Goal: Information Seeking & Learning: Learn about a topic

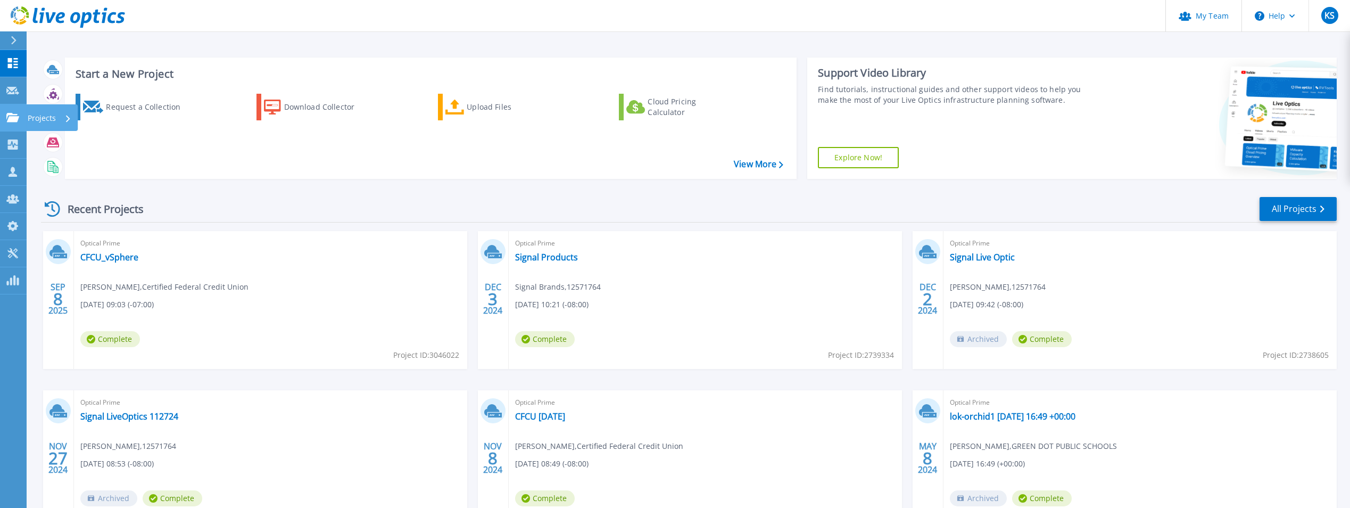
click at [16, 112] on link "Projects Projects" at bounding box center [13, 117] width 27 height 27
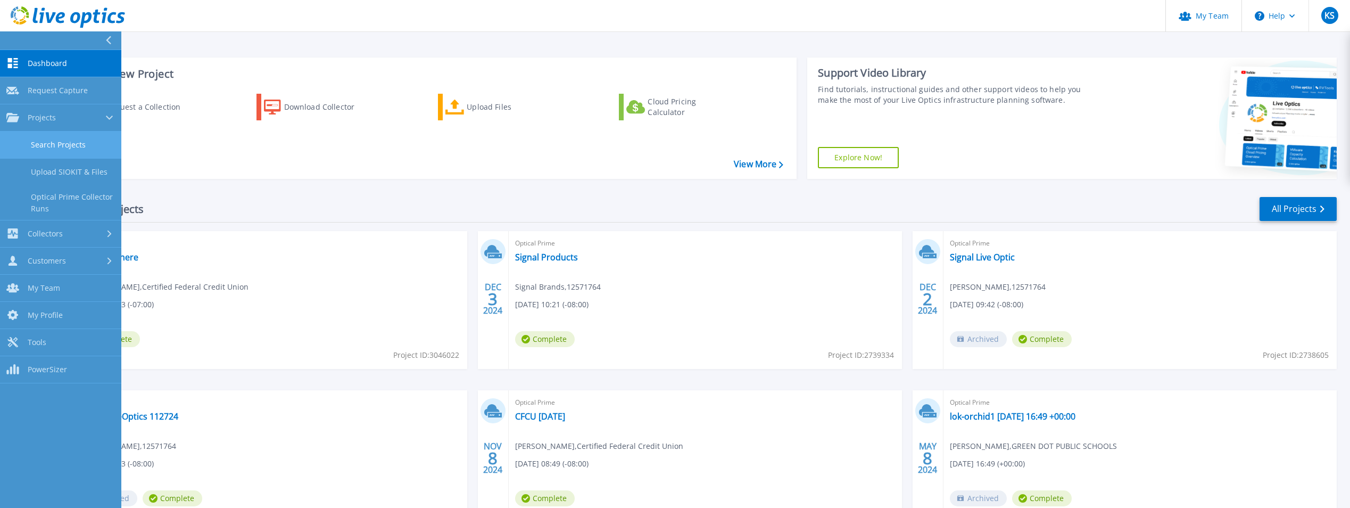
click at [40, 138] on link "Search Projects" at bounding box center [60, 144] width 121 height 27
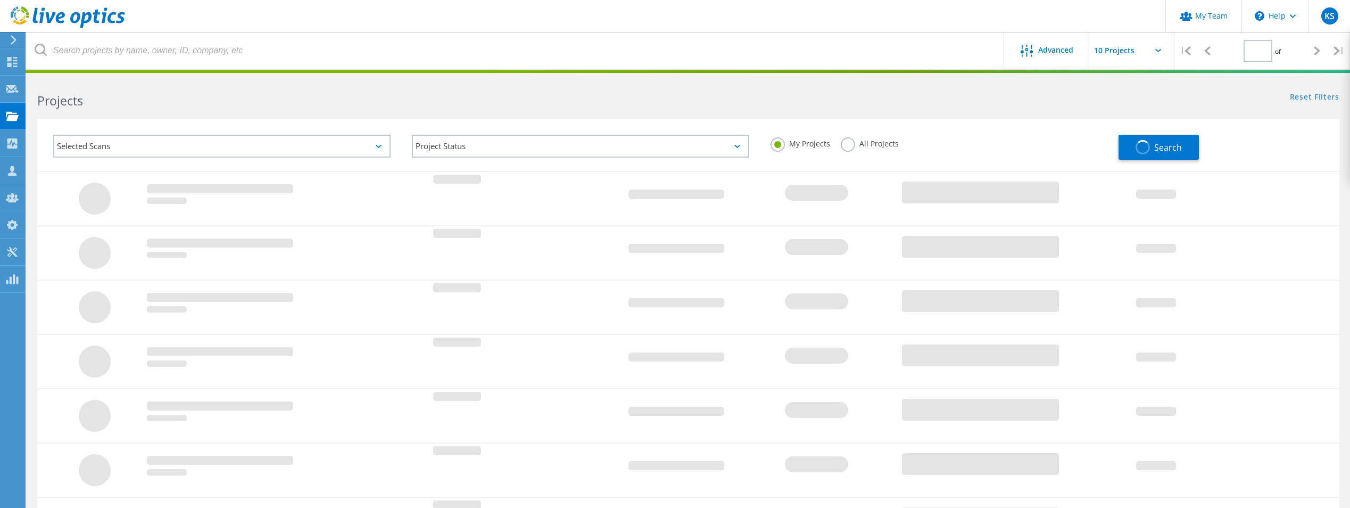
type input "1"
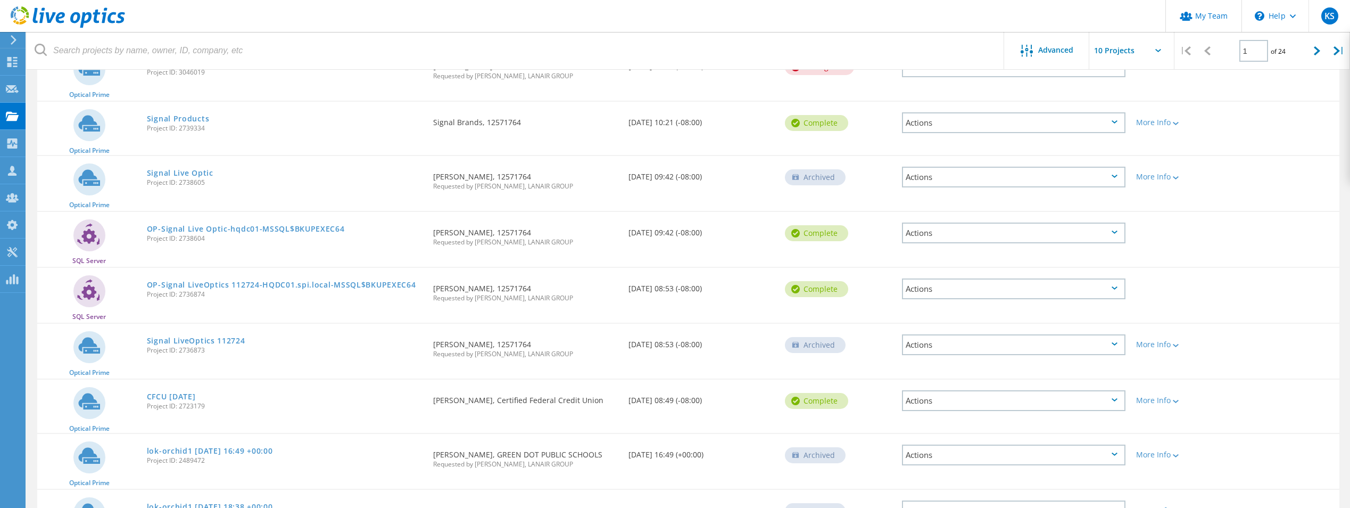
scroll to position [207, 0]
click at [188, 400] on link "CFCU [DATE]" at bounding box center [171, 395] width 49 height 7
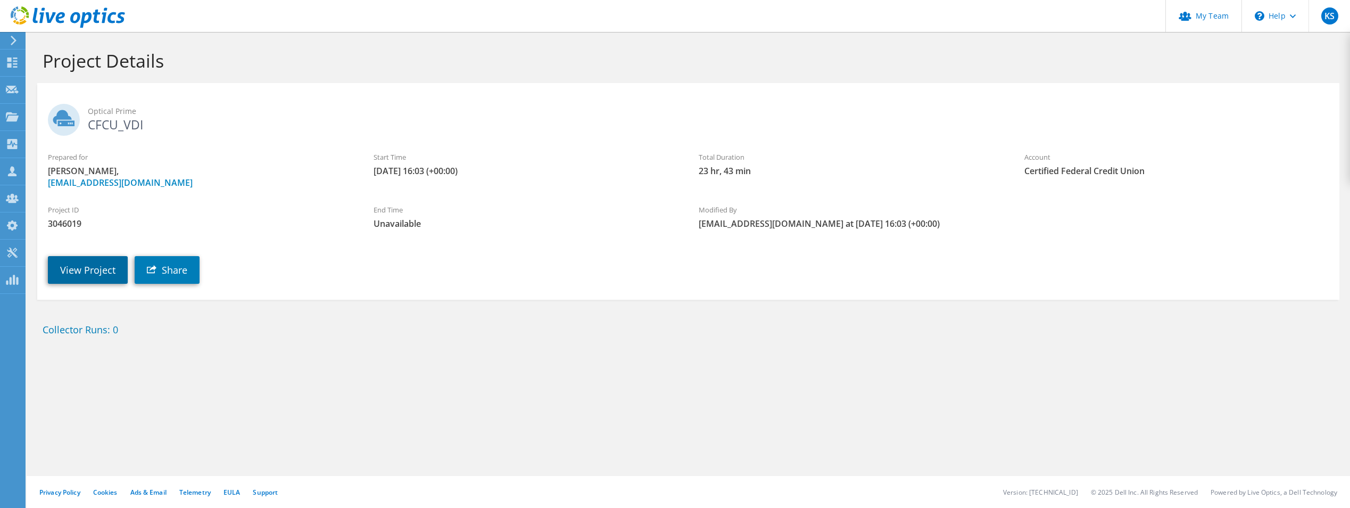
click at [86, 271] on link "View Project" at bounding box center [88, 270] width 80 height 28
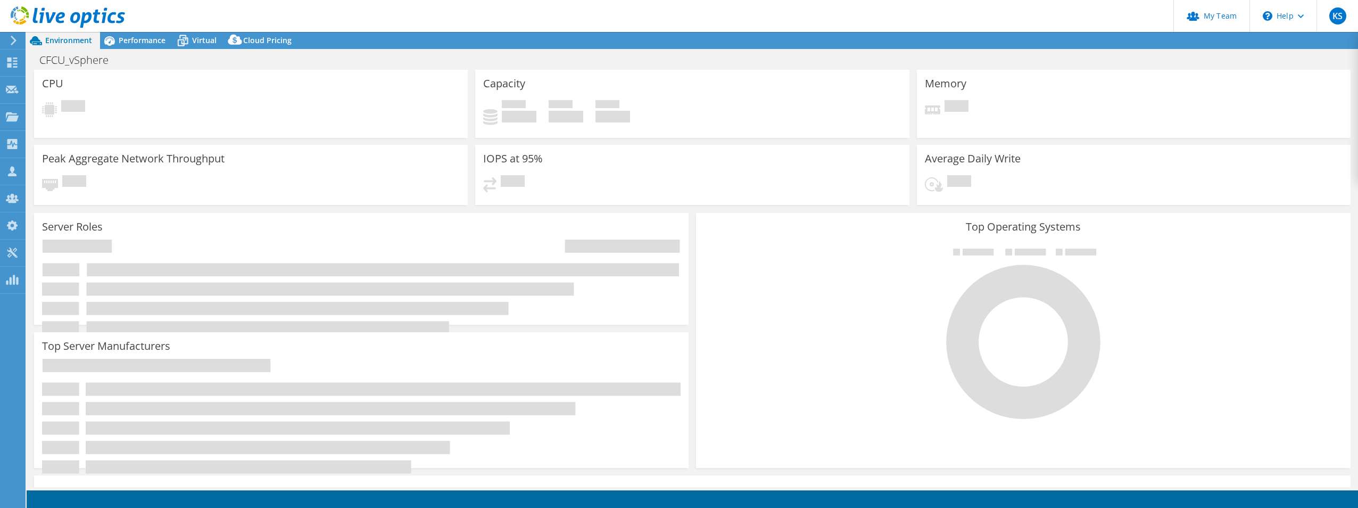
select select "USD"
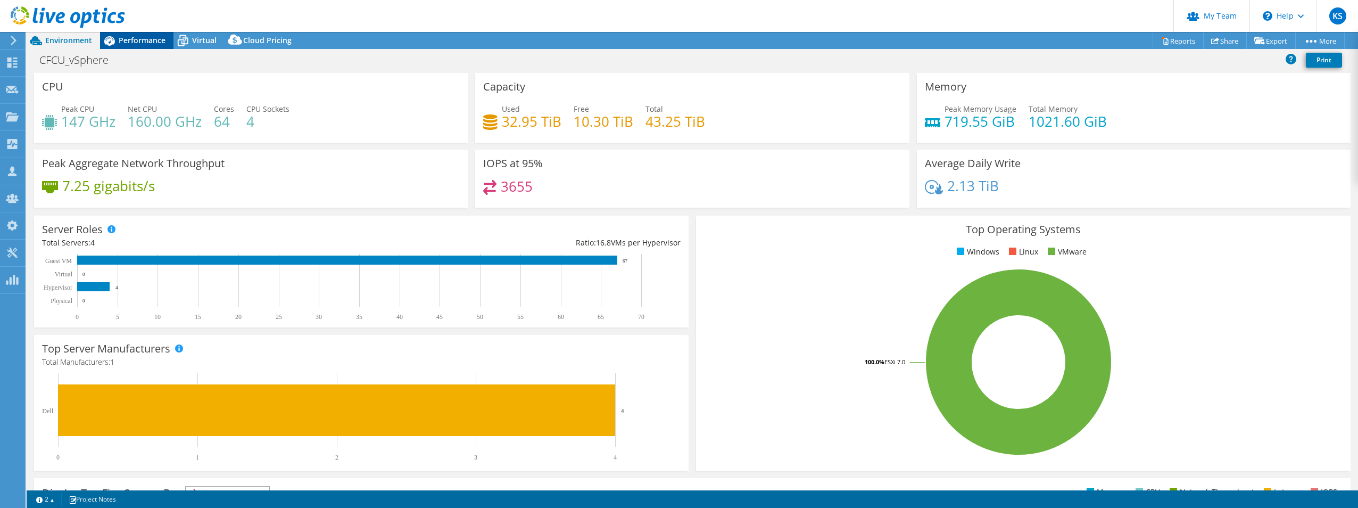
click at [163, 40] on span "Performance" at bounding box center [142, 40] width 47 height 10
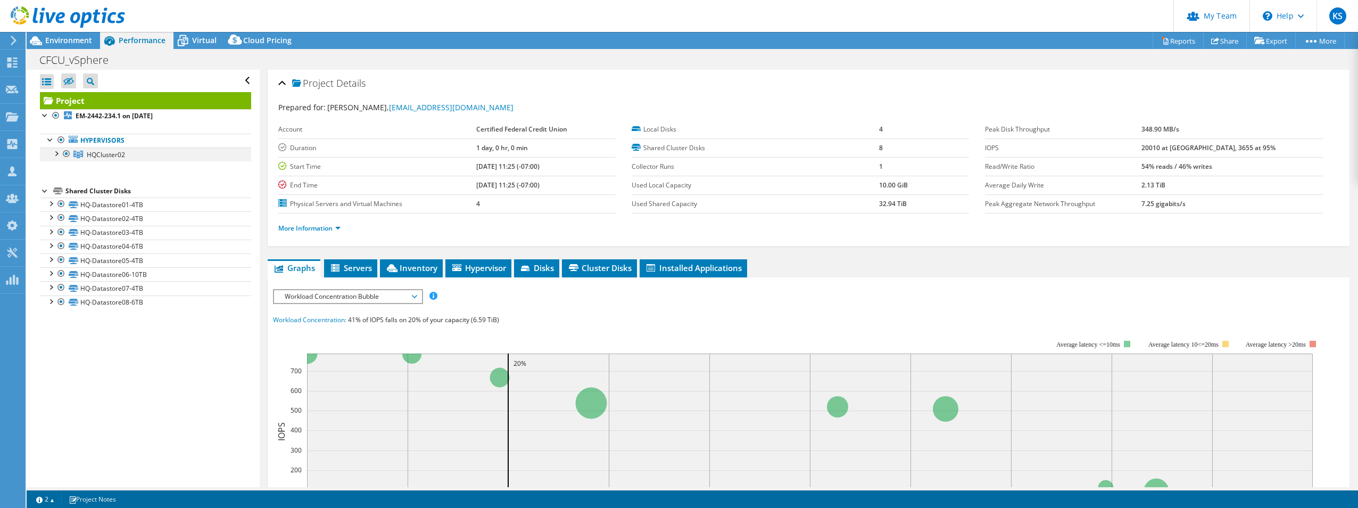
click at [57, 151] on div at bounding box center [56, 152] width 11 height 11
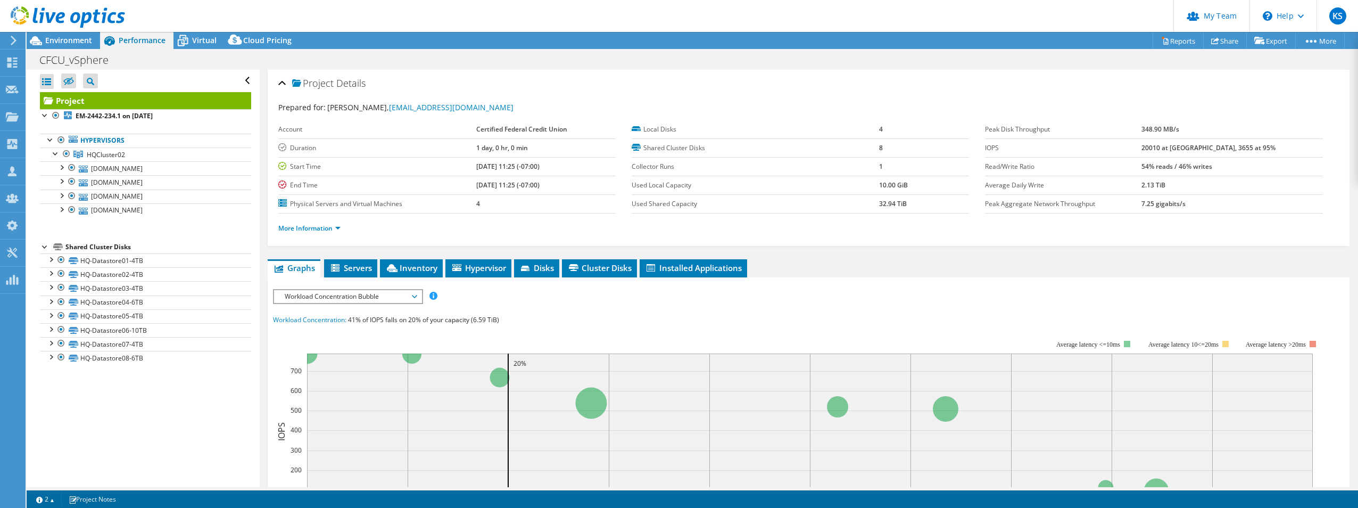
click at [388, 300] on span "Workload Concentration Bubble" at bounding box center [347, 296] width 137 height 13
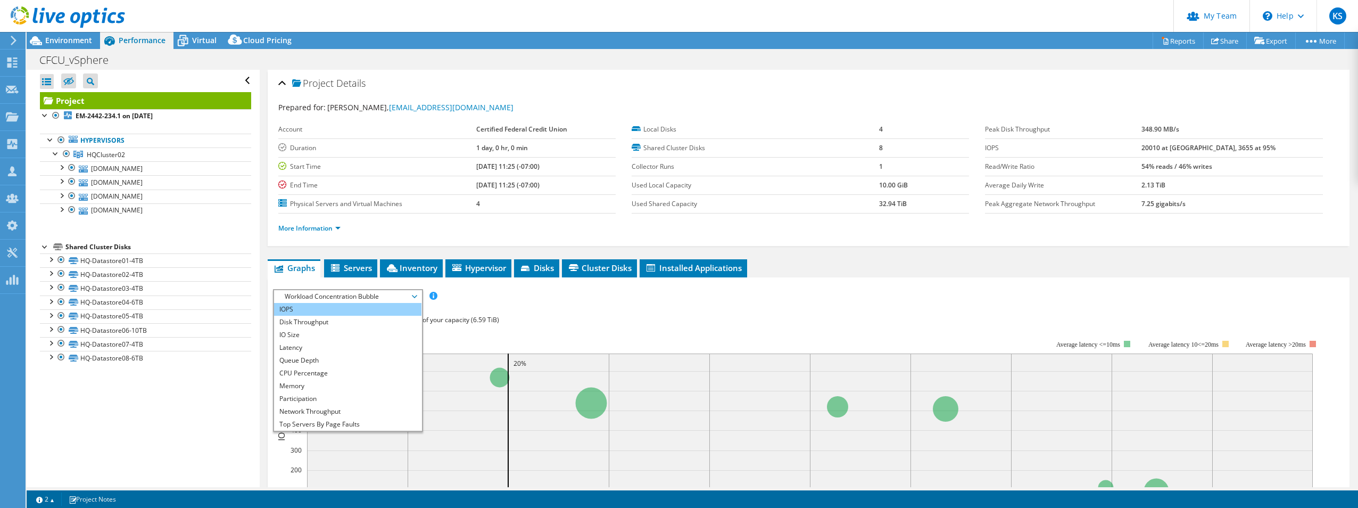
click at [370, 304] on li "IOPS" at bounding box center [347, 309] width 147 height 13
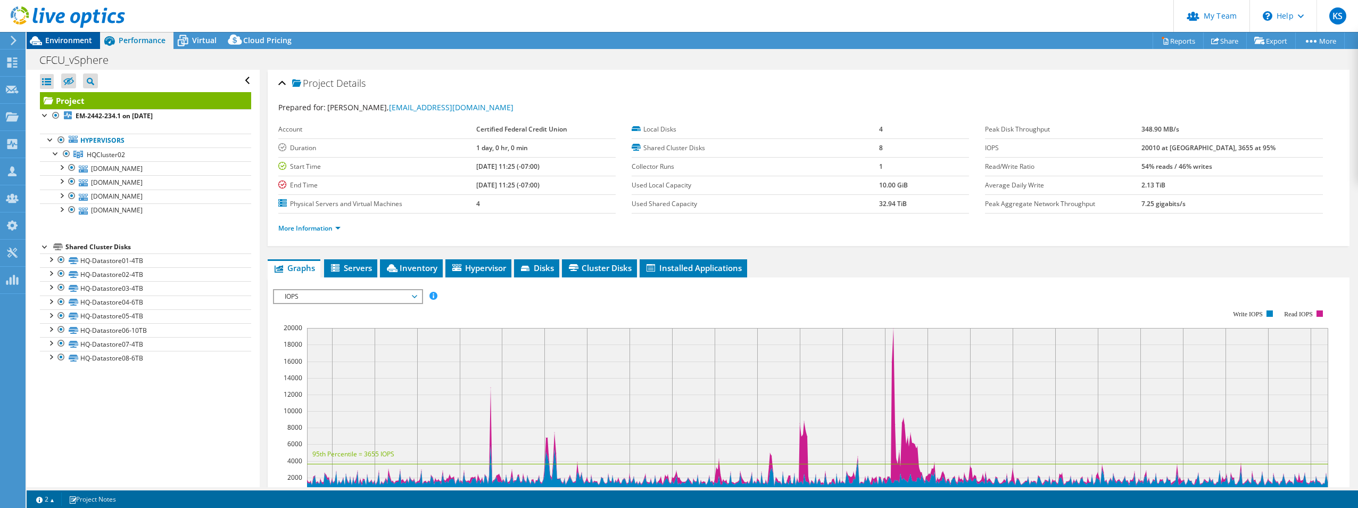
click at [80, 44] on span "Environment" at bounding box center [68, 40] width 47 height 10
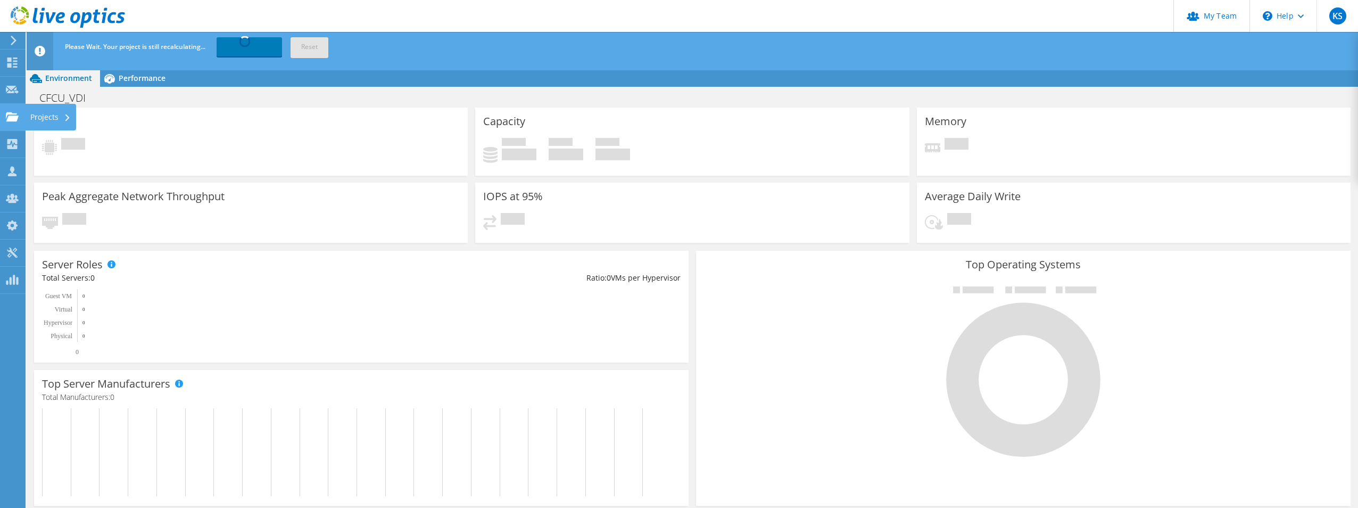
drag, startPoint x: 21, startPoint y: 111, endPoint x: 26, endPoint y: 119, distance: 9.0
click at [26, 119] on div "Projects" at bounding box center [50, 117] width 51 height 27
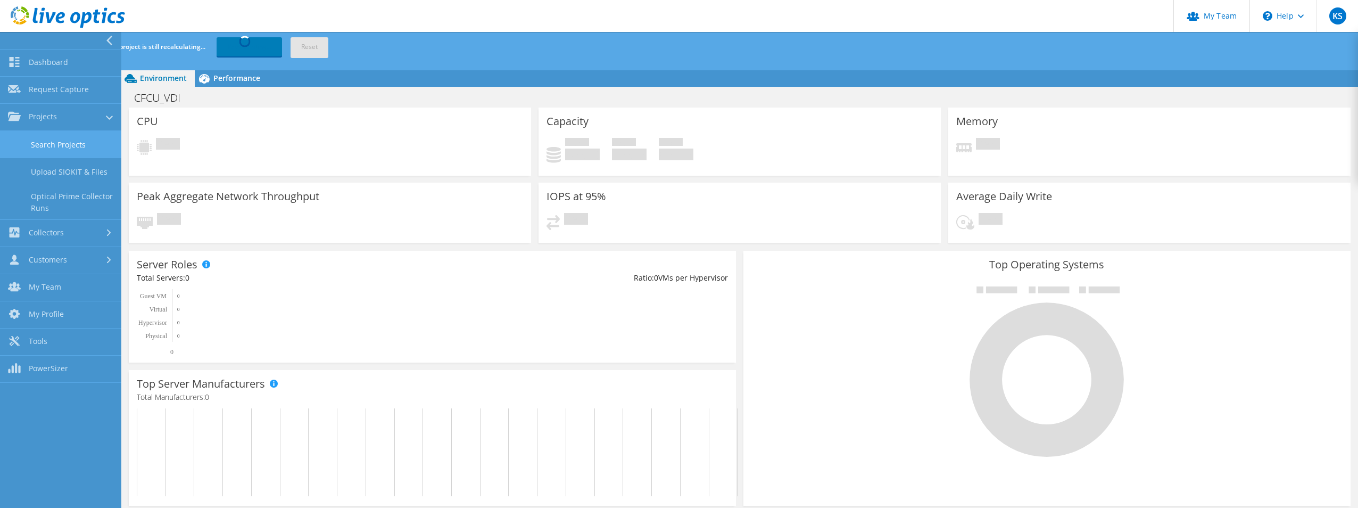
click at [95, 148] on link "Search Projects" at bounding box center [60, 144] width 121 height 27
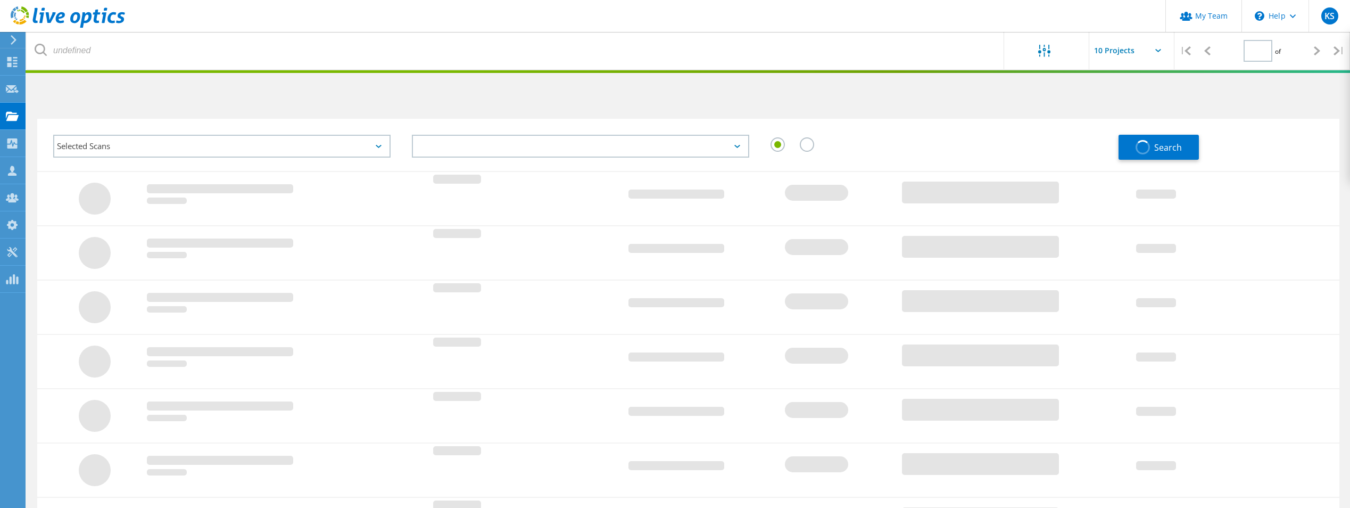
type input "1"
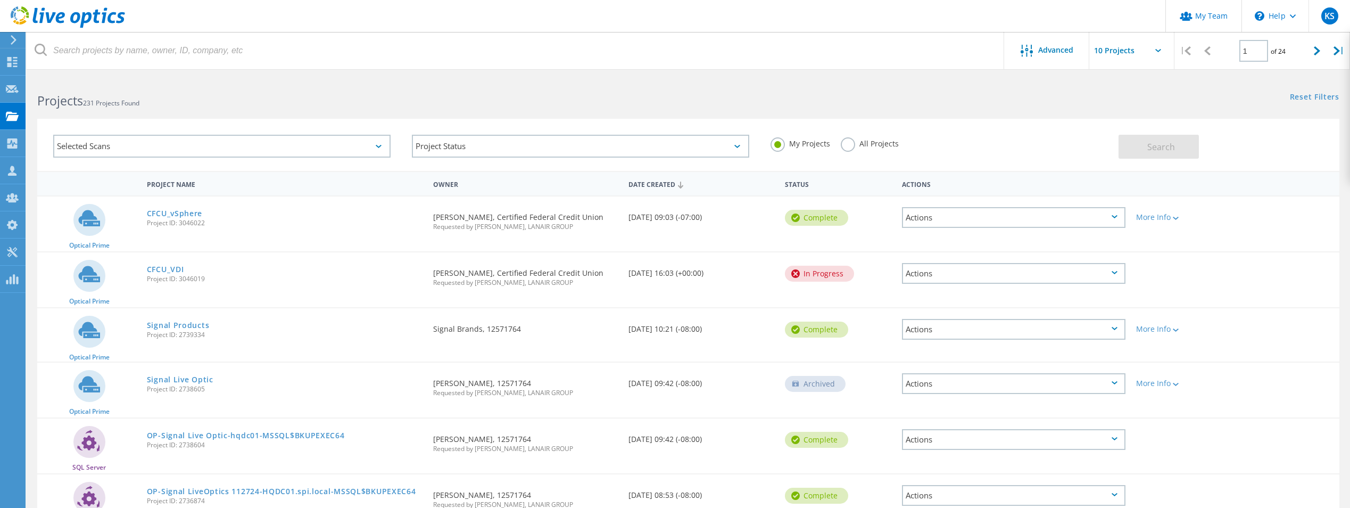
click at [973, 261] on div "Actions" at bounding box center [1014, 273] width 234 height 42
click at [972, 271] on div "Actions" at bounding box center [1014, 273] width 224 height 21
click at [853, 258] on div "In Progress" at bounding box center [838, 272] width 117 height 40
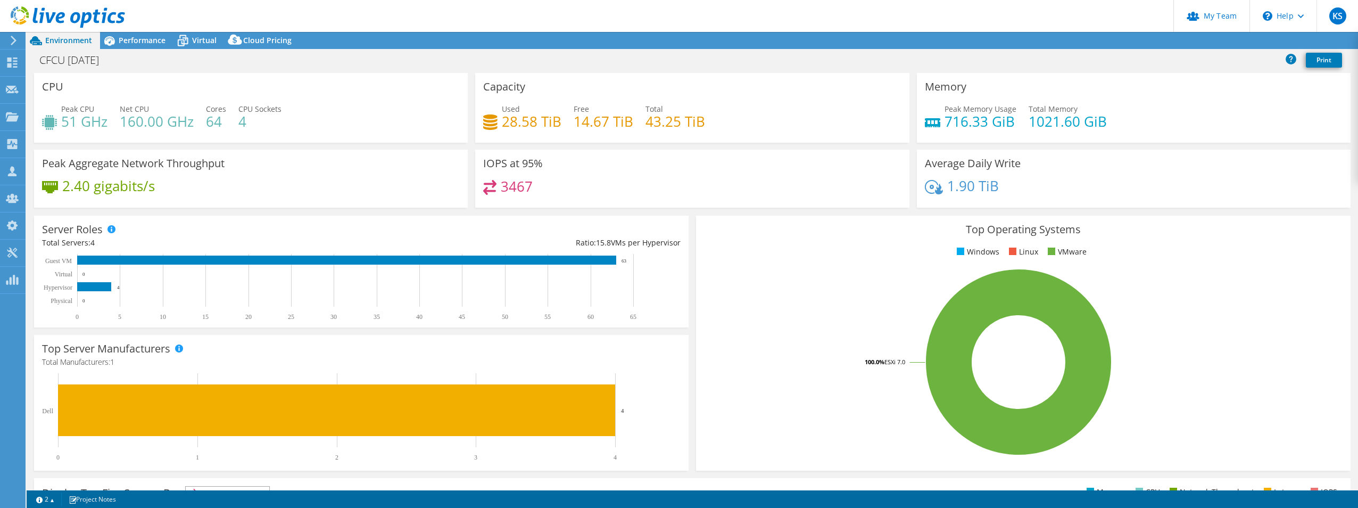
select select "USD"
click at [142, 45] on div "Performance" at bounding box center [136, 40] width 73 height 17
